Goal: Task Accomplishment & Management: Manage account settings

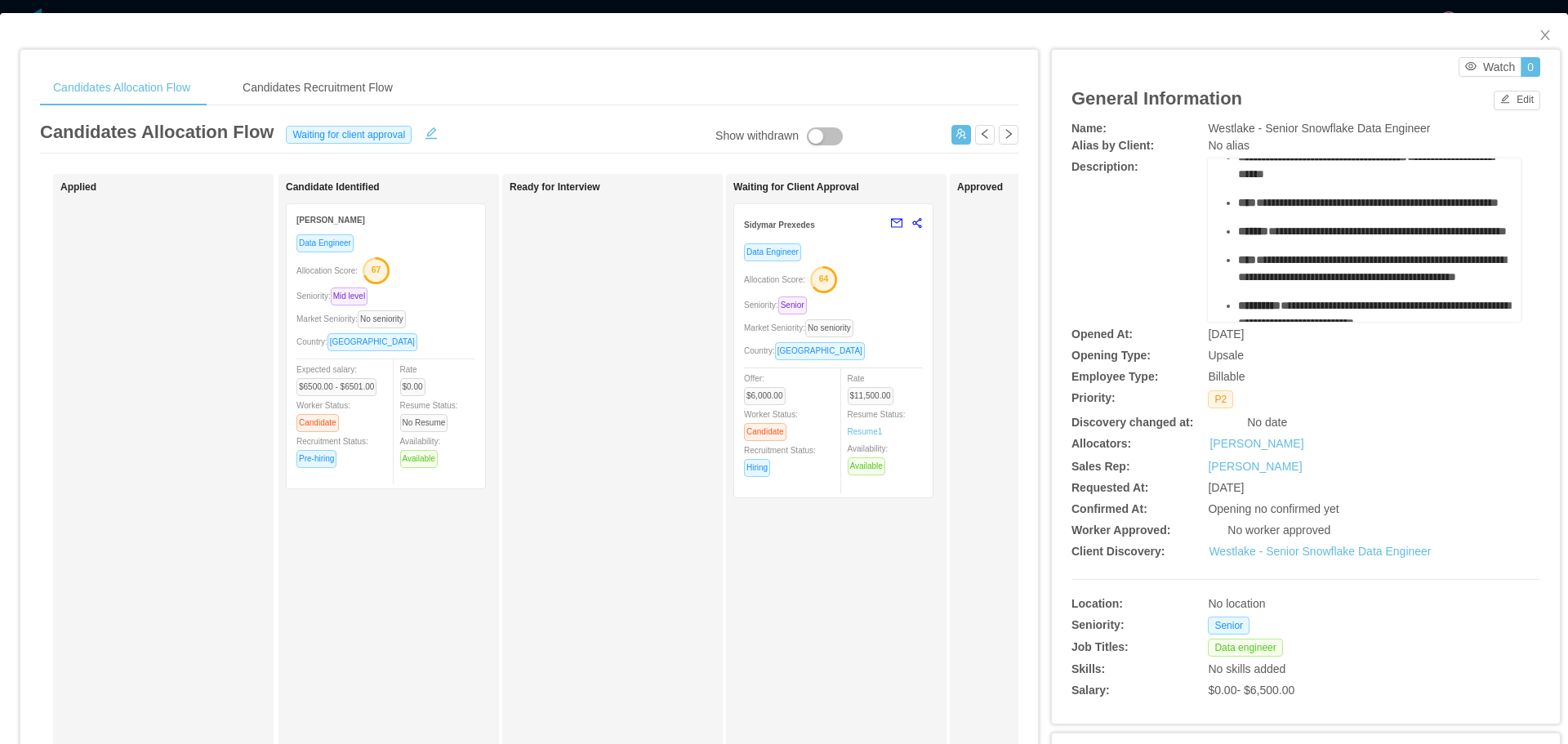
scroll to position [163, 0]
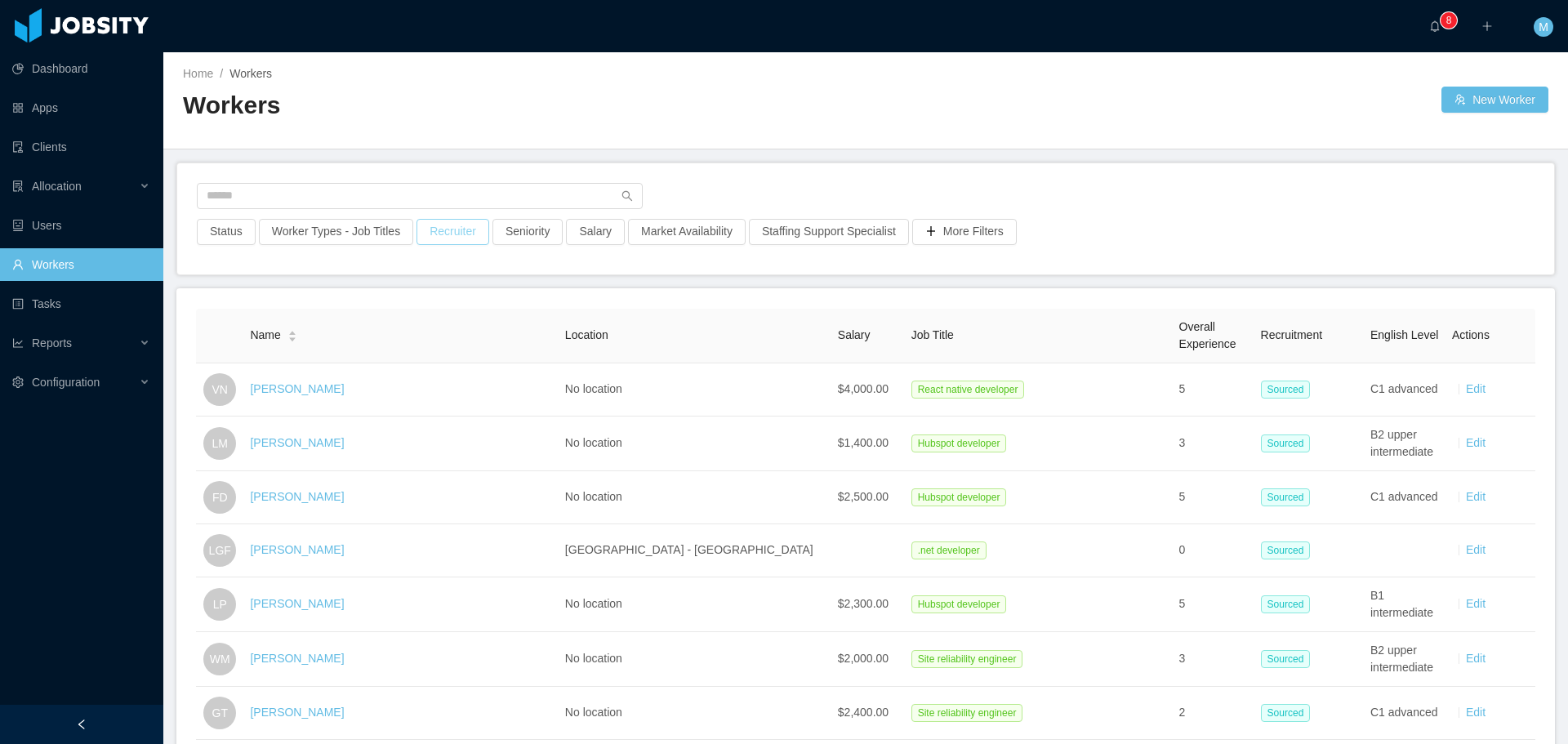
click at [440, 235] on button "Recruiter" at bounding box center [453, 231] width 73 height 26
click at [392, 310] on div at bounding box center [444, 305] width 230 height 25
type input "******"
click at [475, 301] on div at bounding box center [444, 305] width 230 height 25
click at [384, 302] on div at bounding box center [444, 305] width 230 height 25
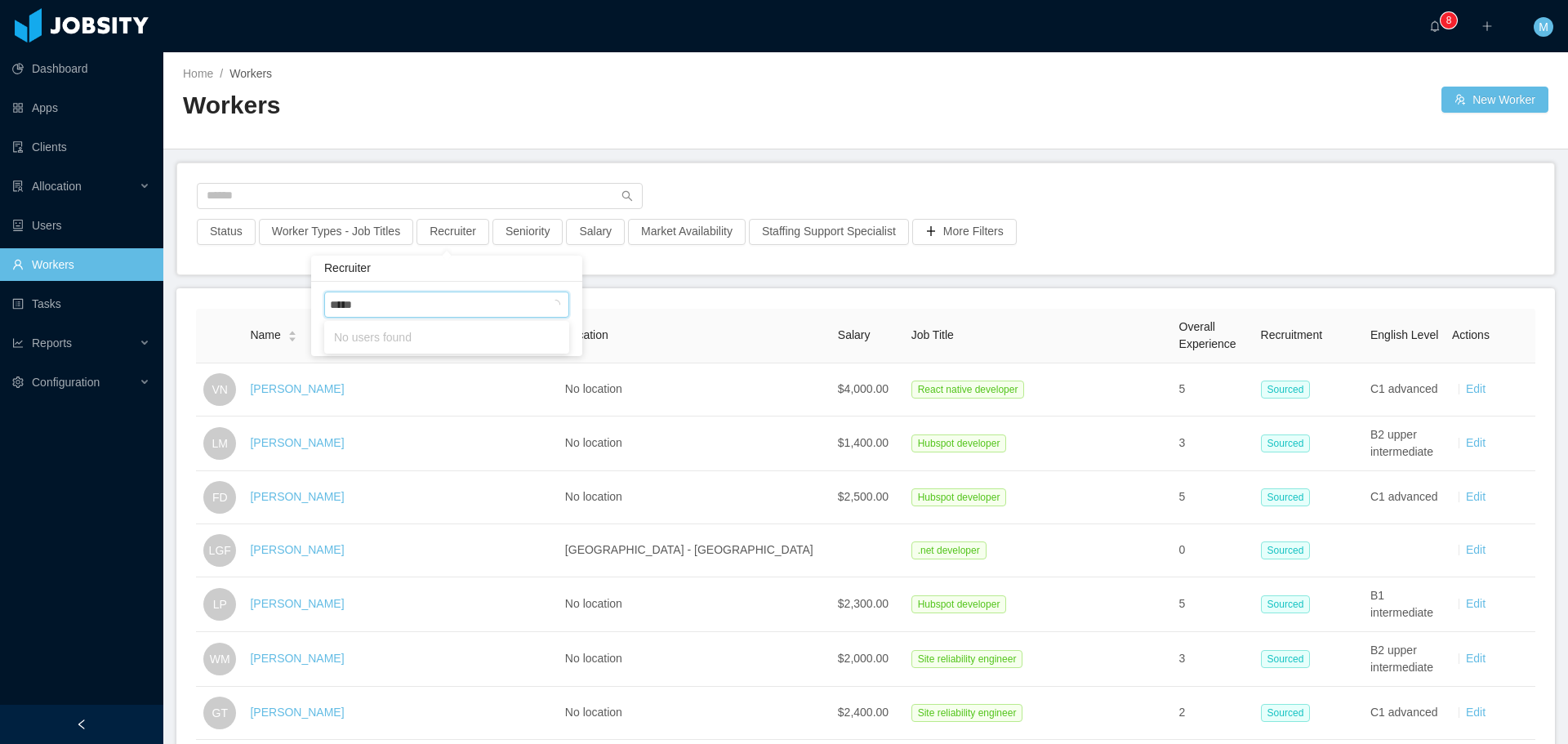
type input "******"
click at [454, 345] on li "[PERSON_NAME]" at bounding box center [446, 337] width 245 height 26
click at [803, 192] on div "Status Worker Types - Job Titles Recruiter · 1 Seniority Salary Market Availabi…" at bounding box center [866, 218] width 1377 height 111
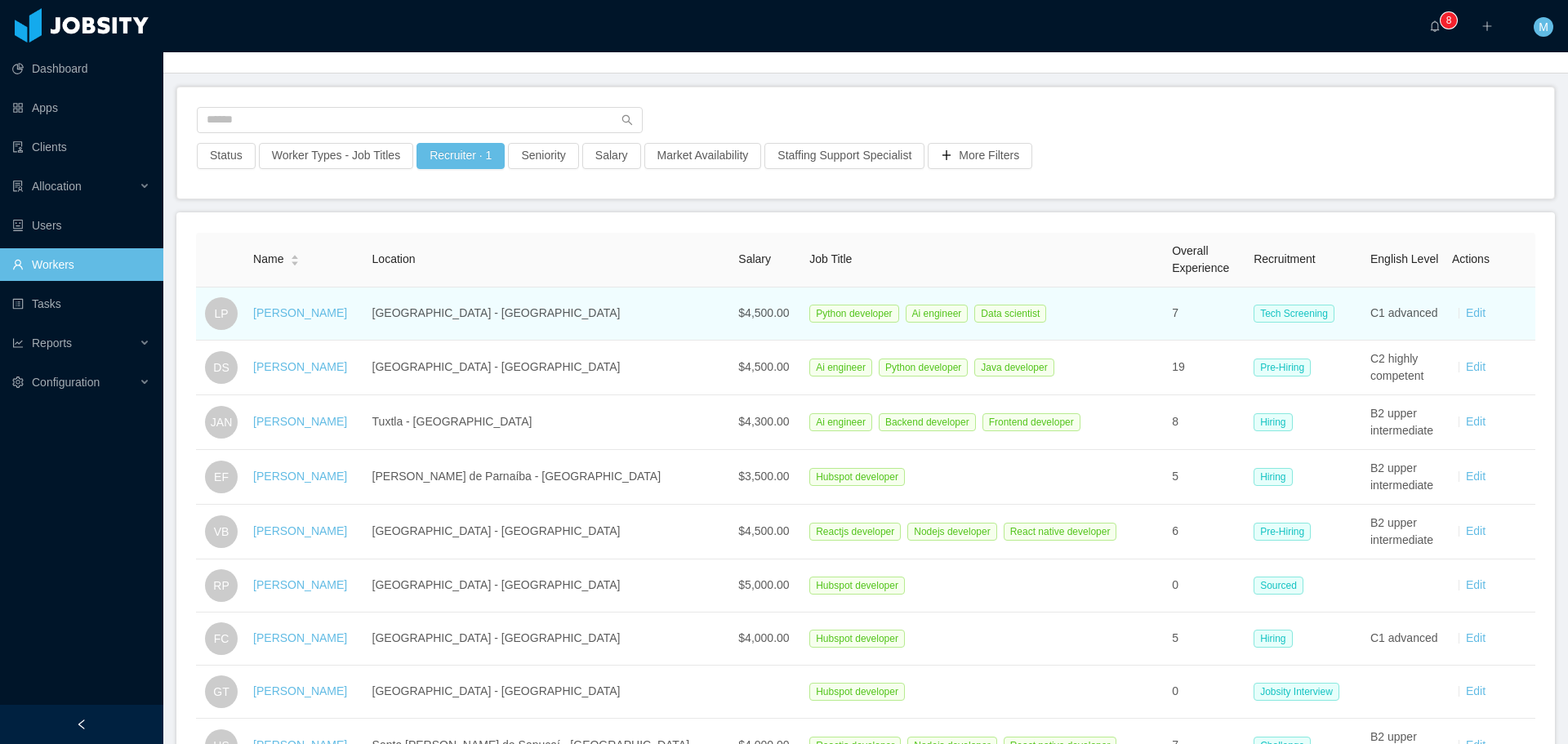
scroll to position [81, 0]
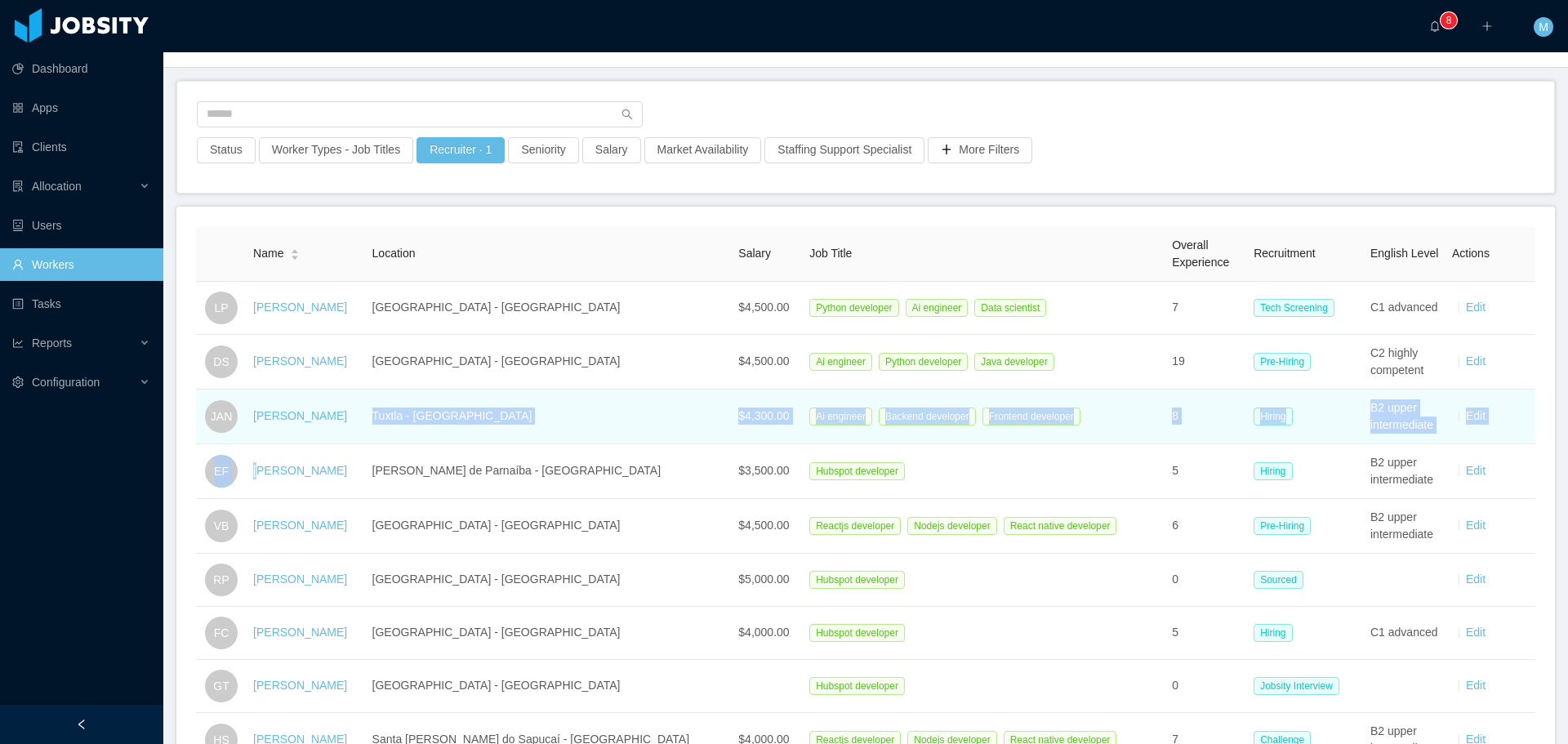
drag, startPoint x: 296, startPoint y: 415, endPoint x: 284, endPoint y: 429, distance: 18.4
click at [268, 452] on tbody "LP [GEOGRAPHIC_DATA] [PERSON_NAME] [GEOGRAPHIC_DATA] - [GEOGRAPHIC_DATA] $4,500…" at bounding box center [866, 606] width 1339 height 648
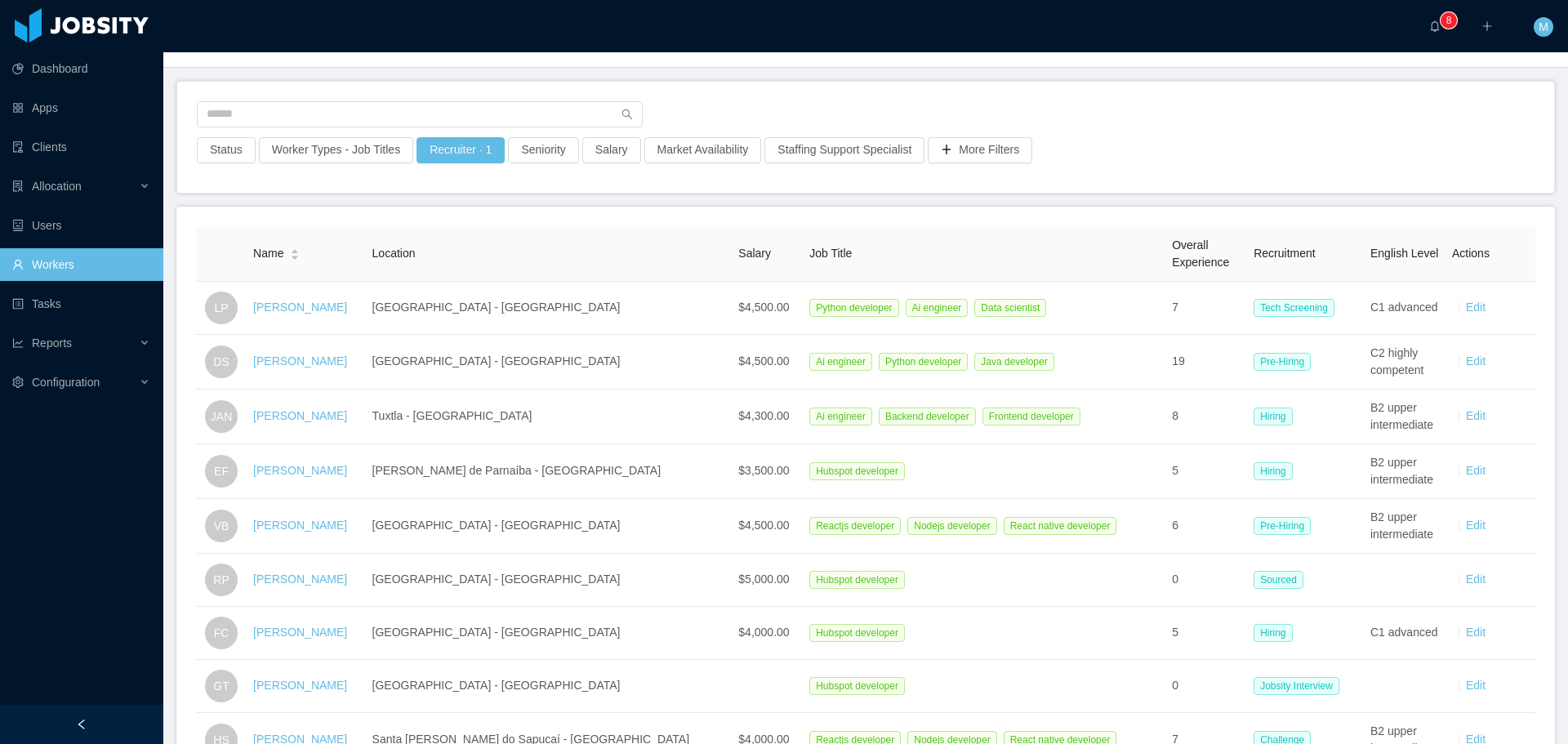
click at [496, 213] on div "Name Location Salary Job Title Overall Experience Recruitment English Level Act…" at bounding box center [866, 601] width 1378 height 788
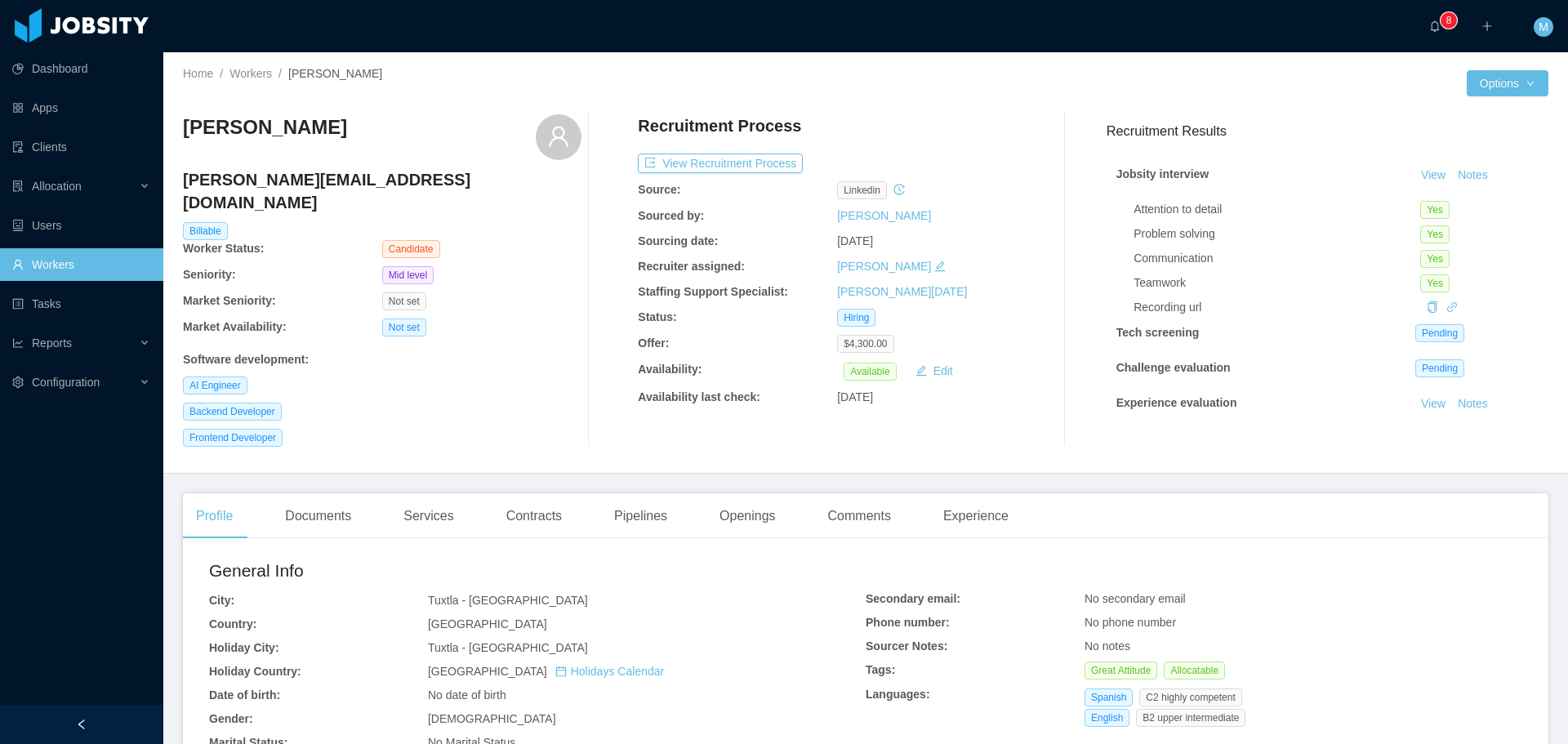
click at [210, 93] on div at bounding box center [524, 95] width 683 height 12
click at [692, 161] on button "View Recruitment Process" at bounding box center [720, 163] width 165 height 19
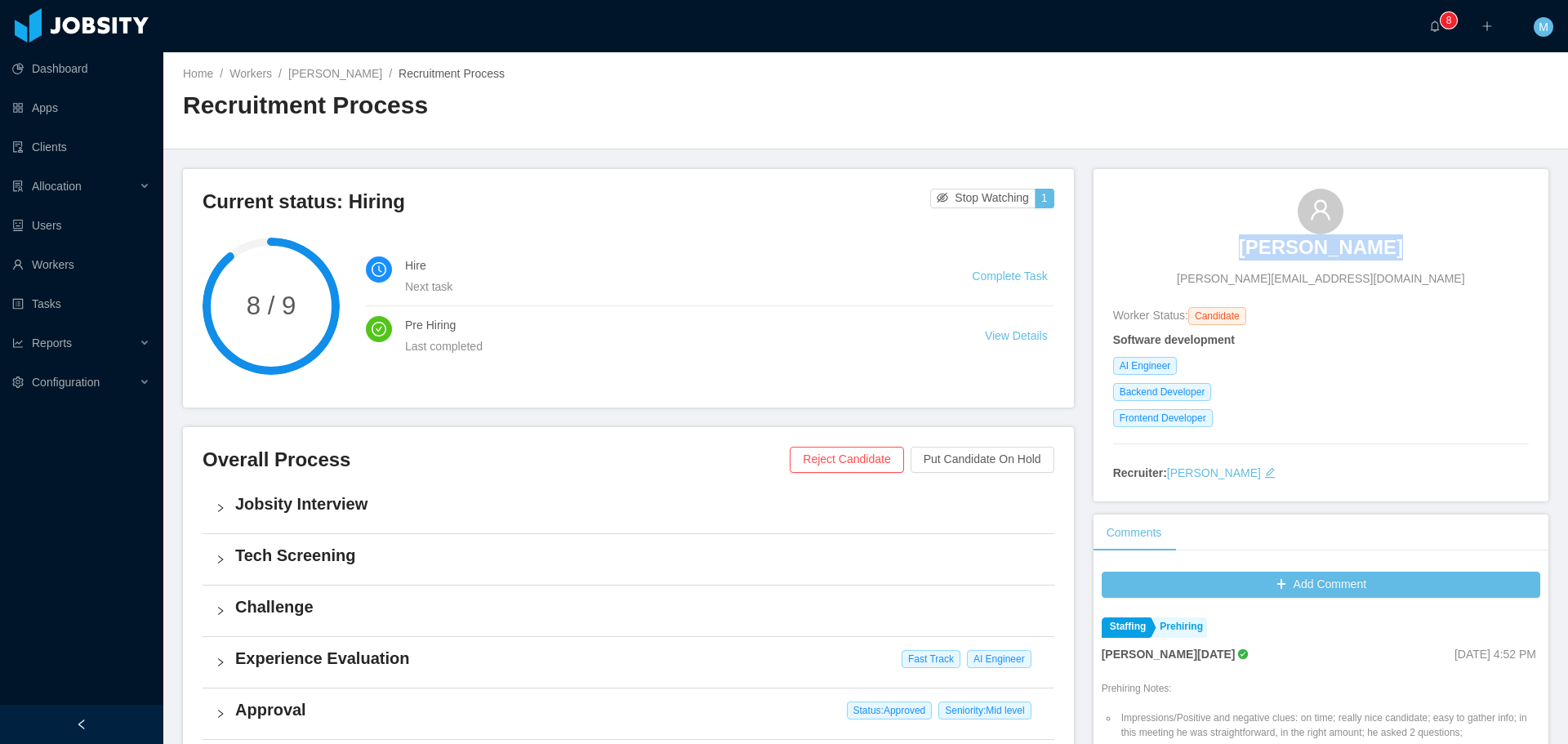
drag, startPoint x: 1387, startPoint y: 245, endPoint x: 1238, endPoint y: 248, distance: 149.0
click at [1238, 248] on div "Jorge A. Niño jorgenino_business@hotmail.com" at bounding box center [1320, 238] width 415 height 99
copy h3 "Jorge A. Niño"
click at [319, 76] on link "Jorge A. Niño" at bounding box center [335, 74] width 94 height 13
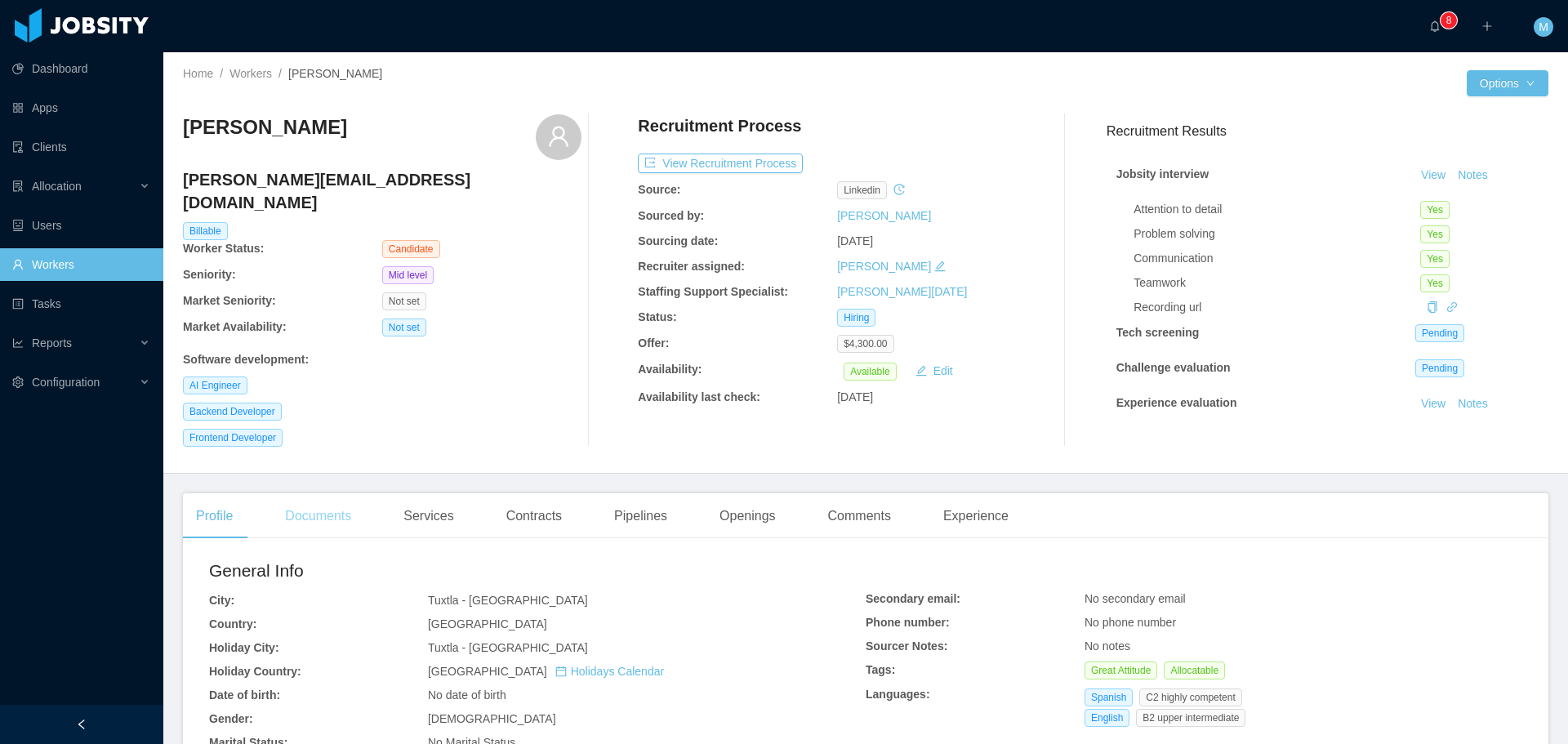
click at [317, 514] on div "Documents" at bounding box center [318, 516] width 92 height 46
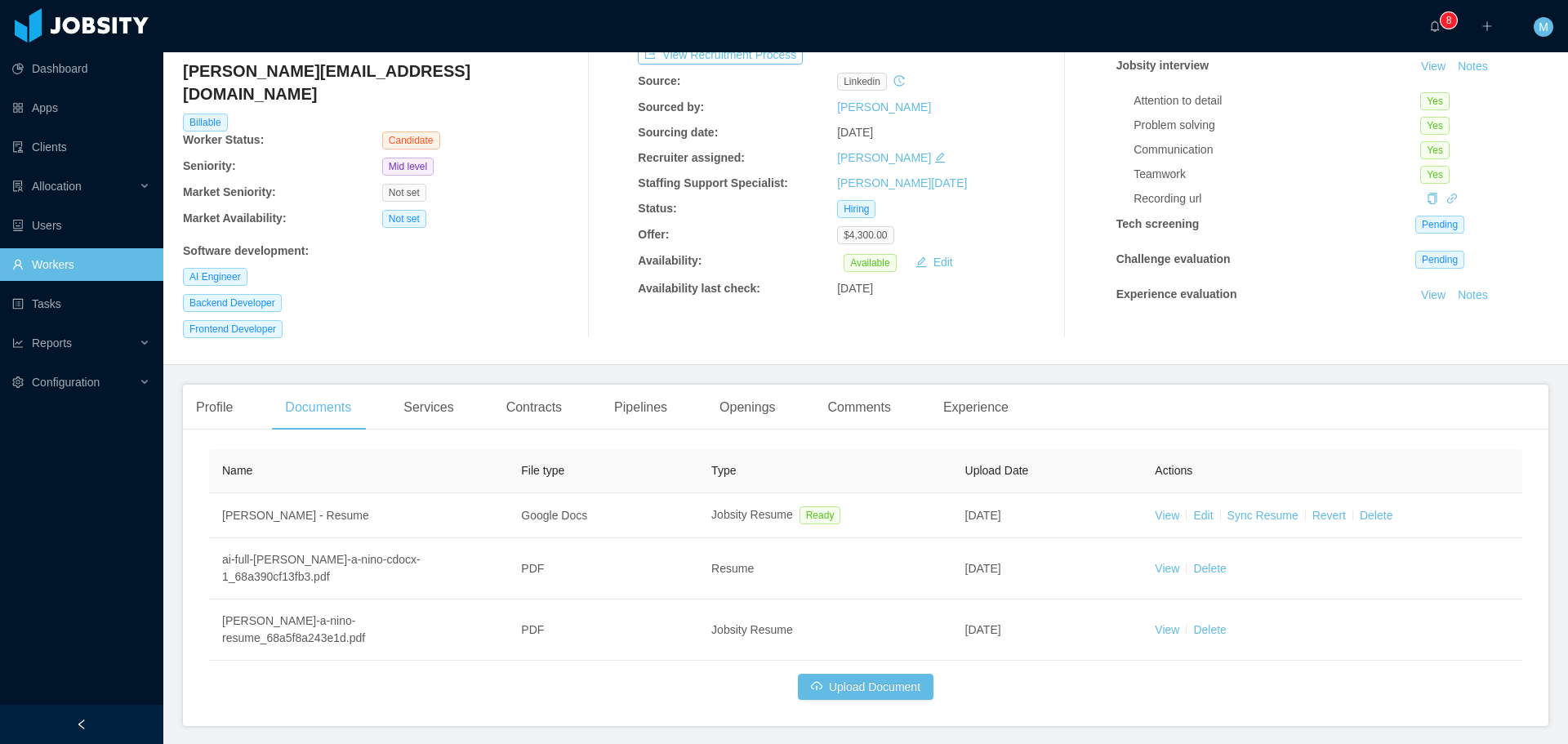
scroll to position [120, 0]
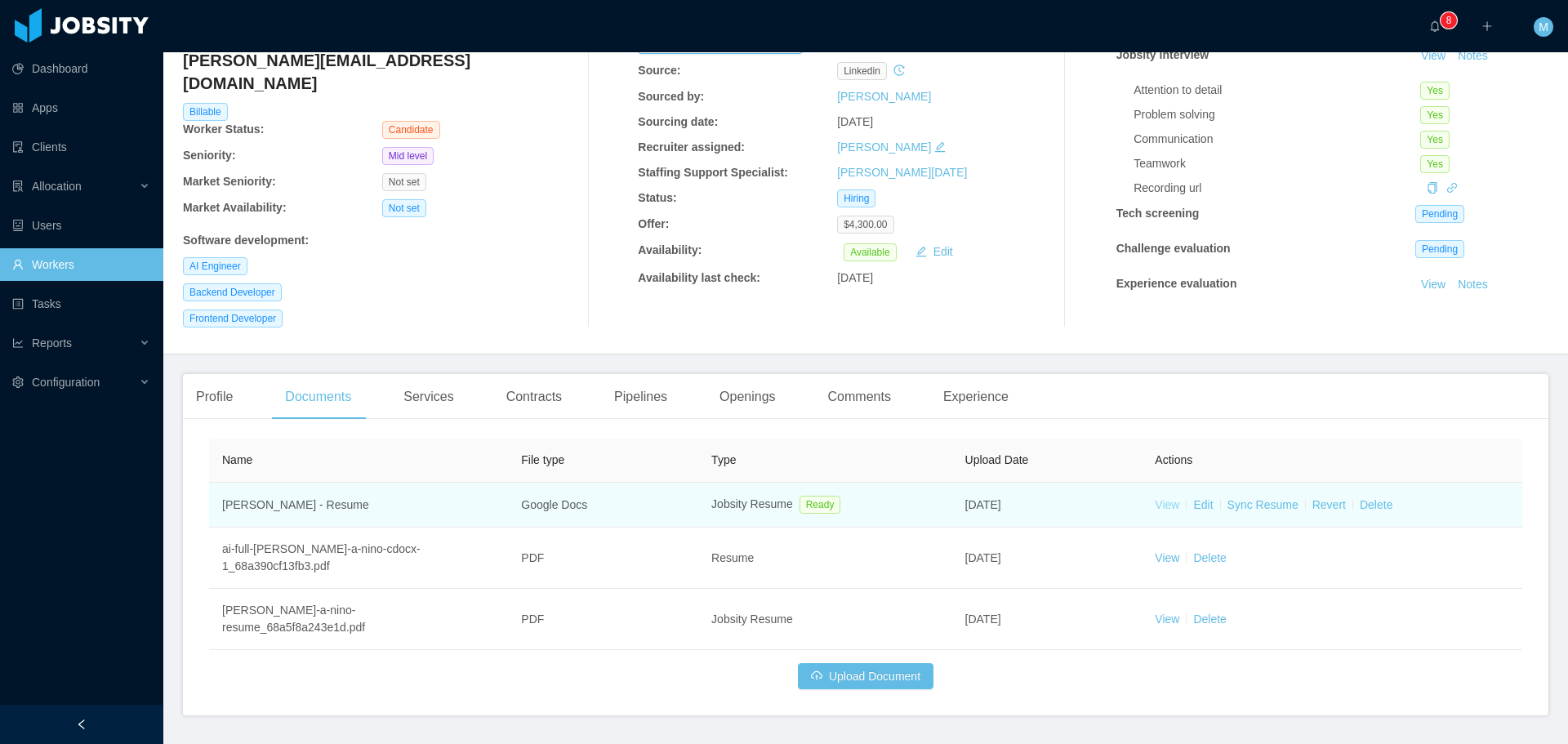
click at [1154, 498] on link "View" at bounding box center [1167, 504] width 25 height 13
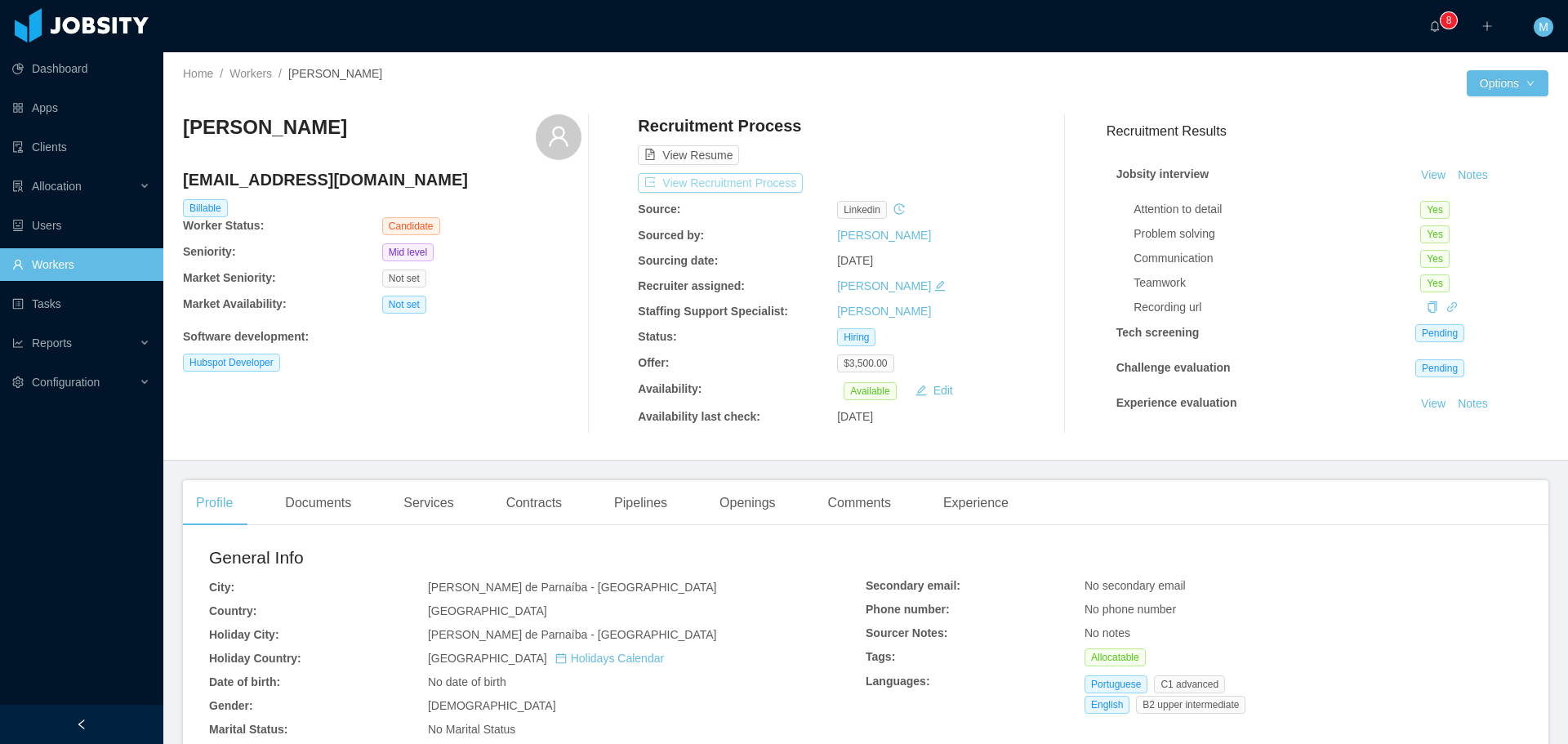
click at [694, 186] on button "View Recruitment Process" at bounding box center [720, 182] width 165 height 19
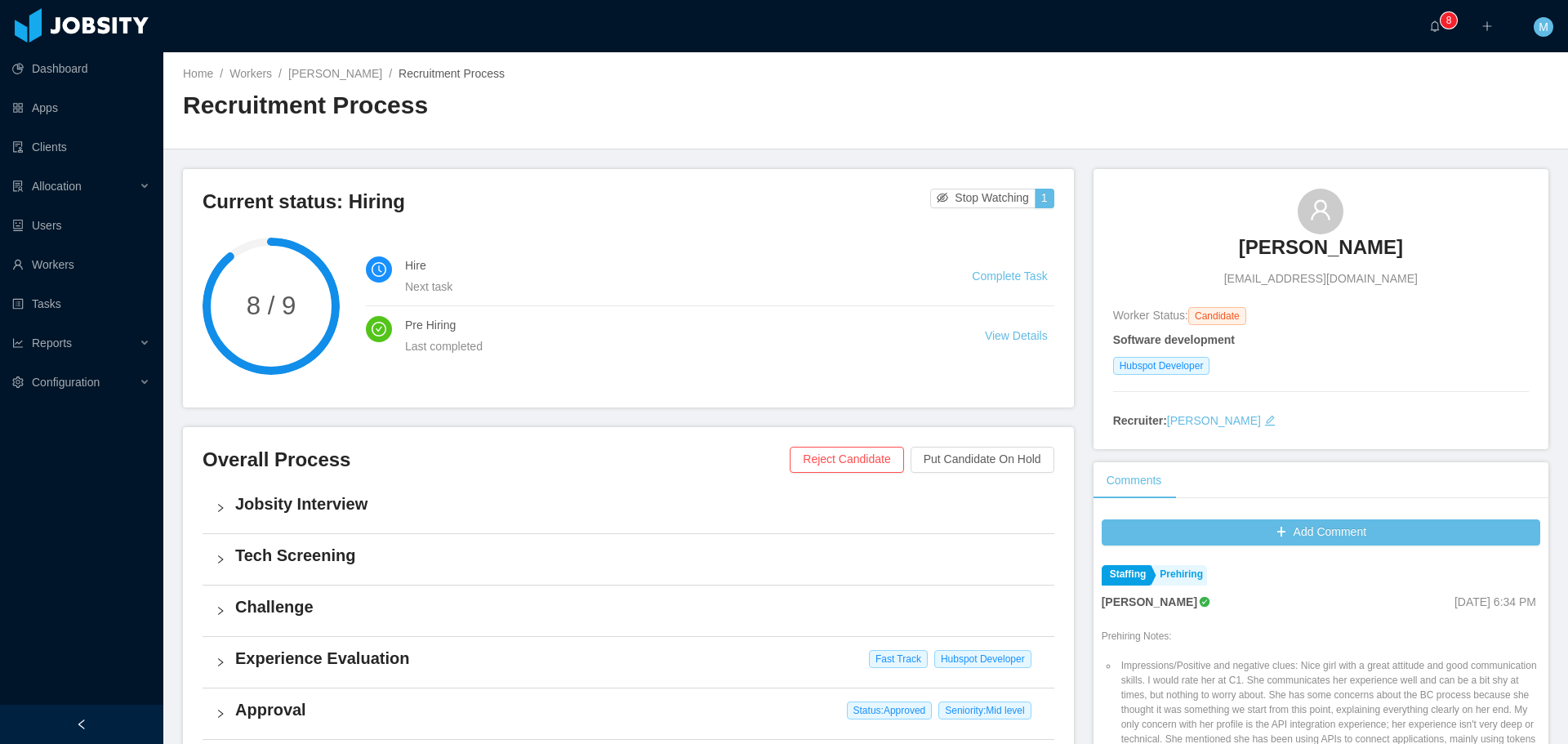
drag, startPoint x: 1389, startPoint y: 257, endPoint x: 1236, endPoint y: 254, distance: 153.0
click at [1236, 254] on div "Eduarda Faustino dudafaustino1@gmail.com" at bounding box center [1320, 238] width 415 height 99
copy h3 "[PERSON_NAME]"
click at [337, 85] on div "Home / Workers / Eduarda Faustino / Recruitment Process / Recruitment Process" at bounding box center [524, 100] width 683 height 69
click at [333, 80] on link "[PERSON_NAME]" at bounding box center [335, 74] width 94 height 13
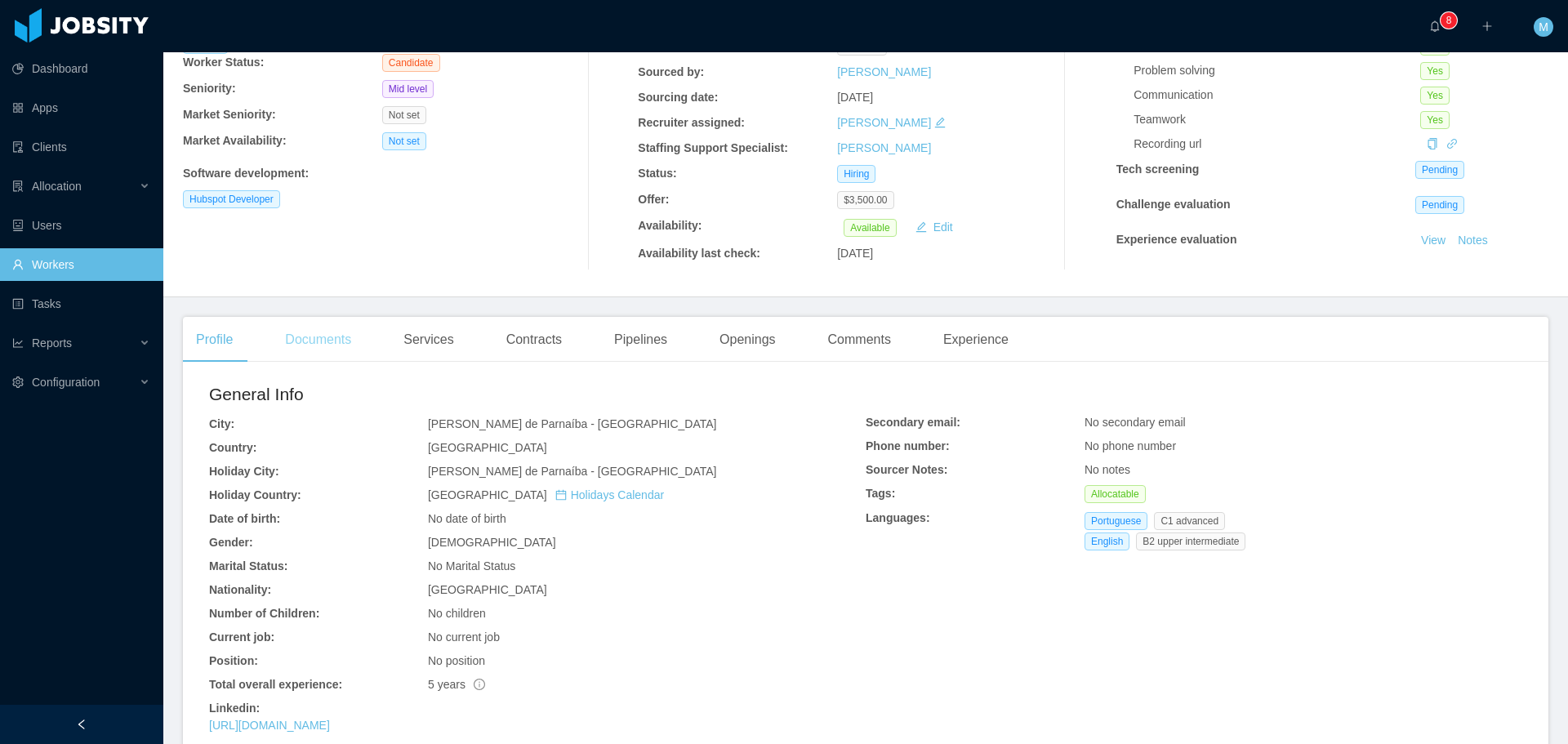
click at [328, 355] on div "Documents" at bounding box center [318, 340] width 92 height 46
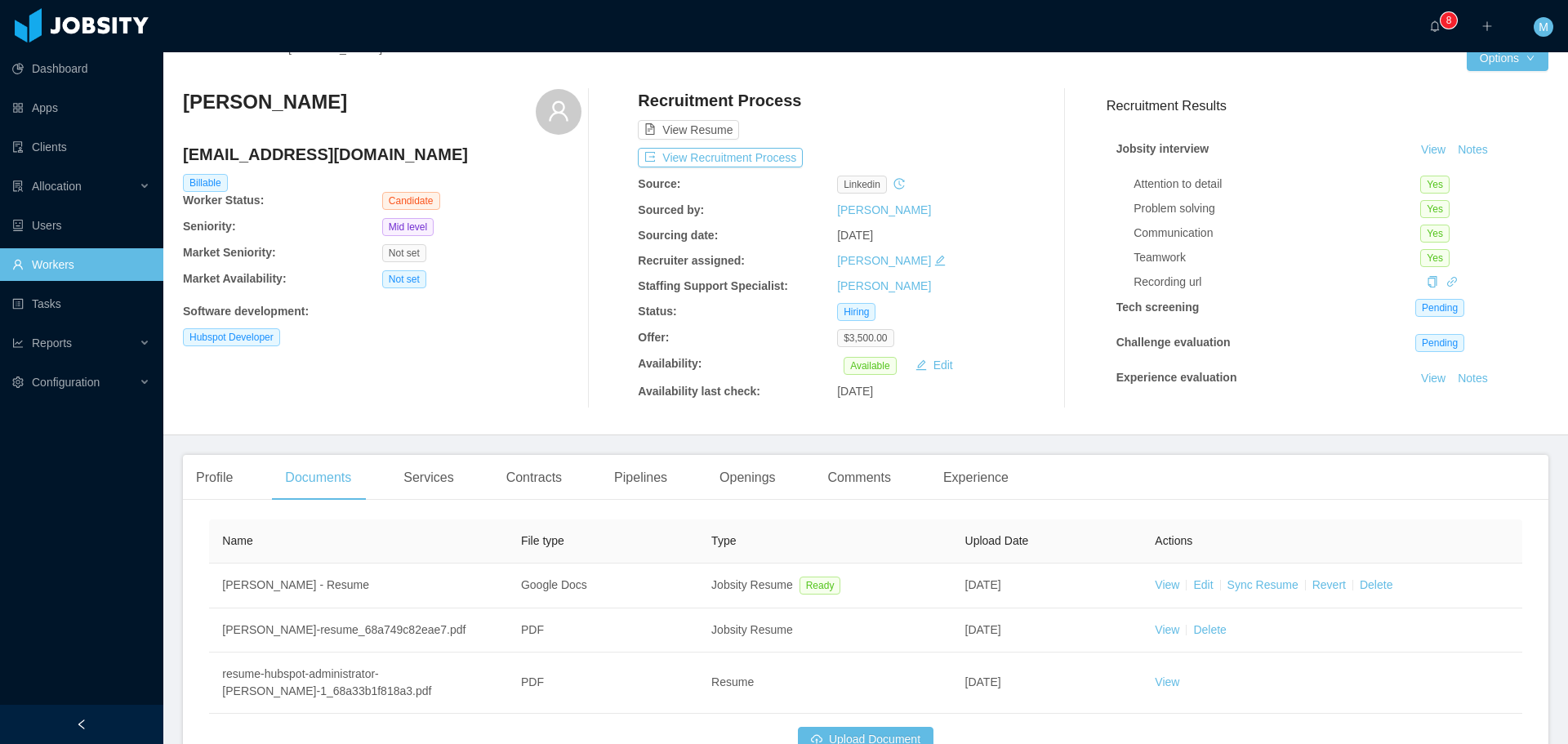
scroll to position [136, 0]
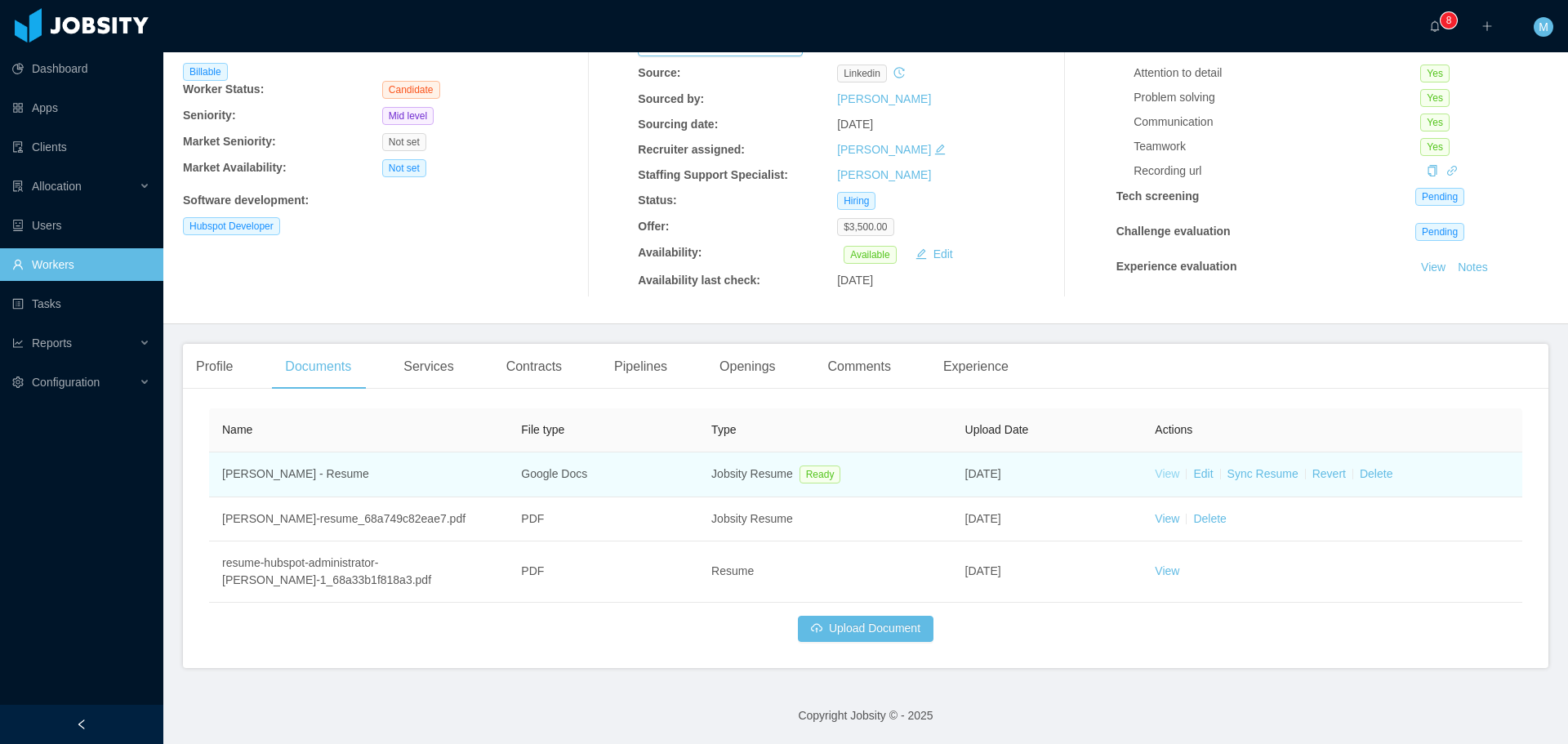
click at [1154, 480] on link "View" at bounding box center [1167, 473] width 25 height 13
